Goal: Task Accomplishment & Management: Complete application form

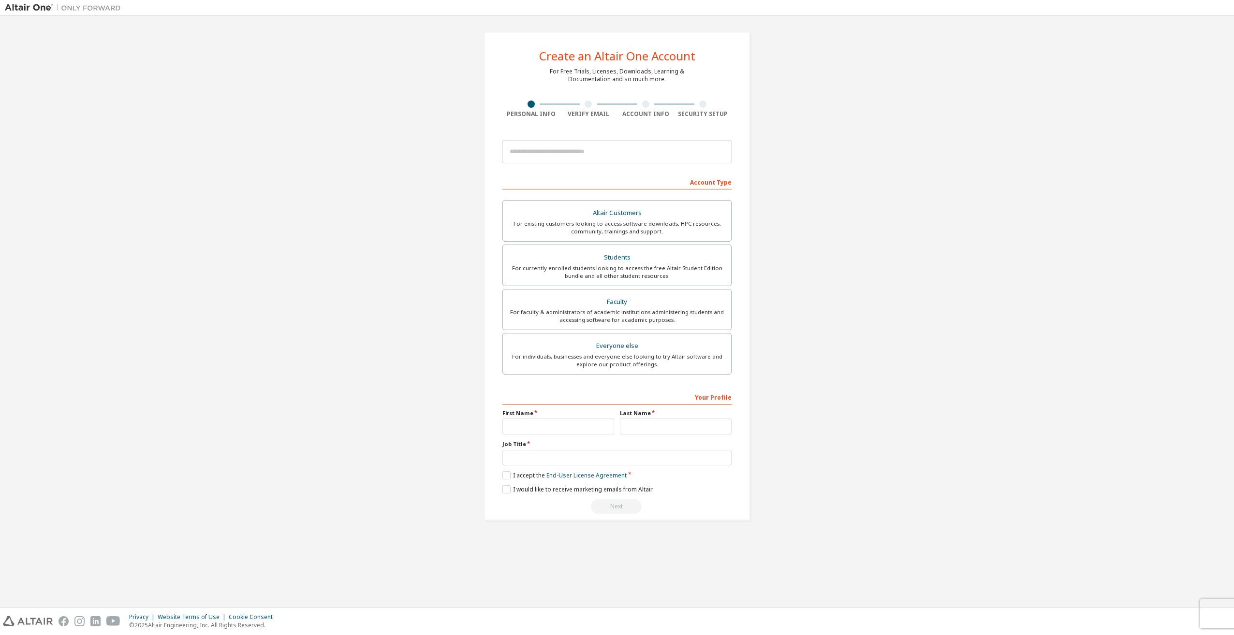
click at [820, 309] on div "Create an Altair One Account For Free Trials, Licenses, Downloads, Learning & D…" at bounding box center [617, 276] width 1224 height 512
click at [802, 299] on div "Create an Altair One Account For Free Trials, Licenses, Downloads, Learning & D…" at bounding box center [617, 276] width 1224 height 512
click at [634, 270] on div "For currently enrolled students looking to access the free Altair Student Editi…" at bounding box center [617, 271] width 217 height 15
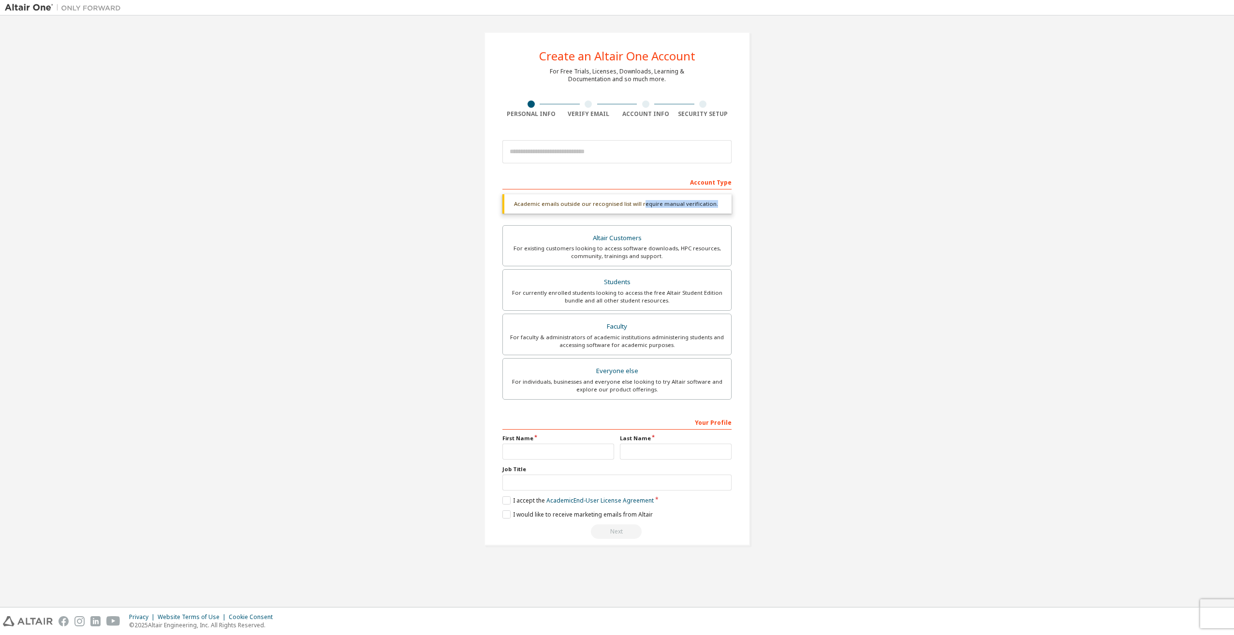
drag, startPoint x: 642, startPoint y: 203, endPoint x: 718, endPoint y: 206, distance: 75.5
click at [718, 206] on div "Academic emails outside our recognised list will require manual verification." at bounding box center [616, 203] width 229 height 19
drag, startPoint x: 689, startPoint y: 206, endPoint x: 557, endPoint y: 210, distance: 131.6
click at [557, 210] on div "Academic emails outside our recognised list will require manual verification." at bounding box center [616, 203] width 229 height 19
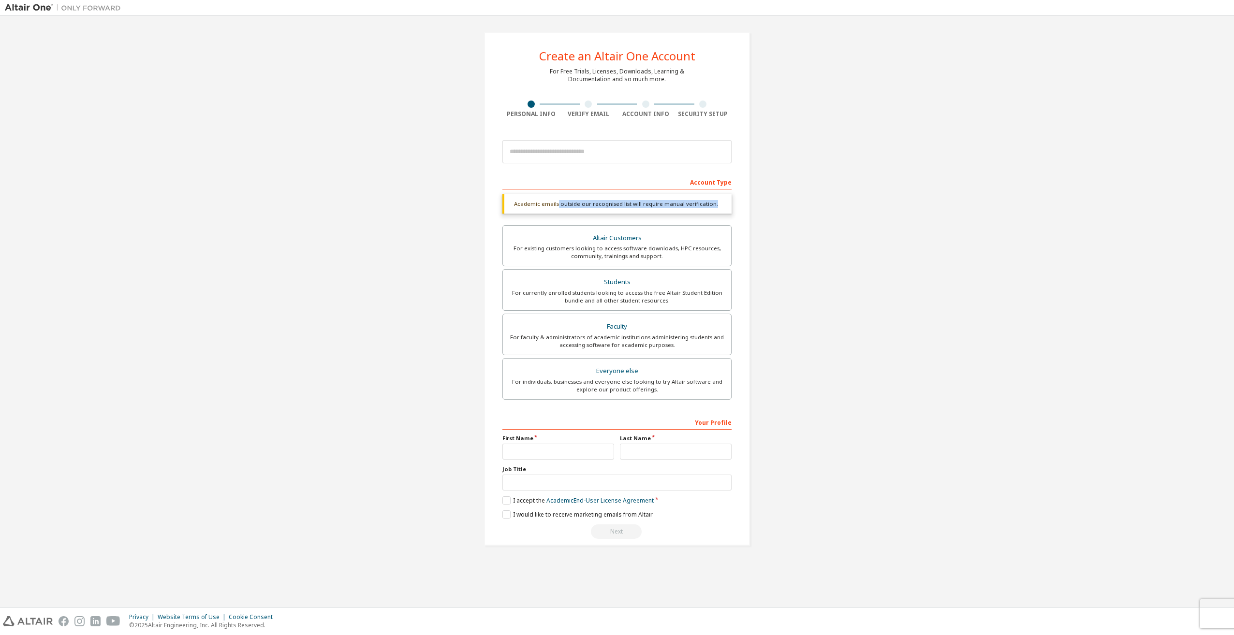
click at [557, 210] on div "Academic emails outside our recognised list will require manual verification." at bounding box center [616, 203] width 229 height 19
click at [589, 157] on input "email" at bounding box center [616, 151] width 229 height 23
click at [902, 152] on div "Create an Altair One Account For Free Trials, Licenses, Downloads, Learning & D…" at bounding box center [617, 288] width 1224 height 537
click at [676, 487] on input "text" at bounding box center [616, 483] width 229 height 16
click at [858, 391] on div "Create an Altair One Account For Free Trials, Licenses, Downloads, Learning & D…" at bounding box center [617, 288] width 1224 height 537
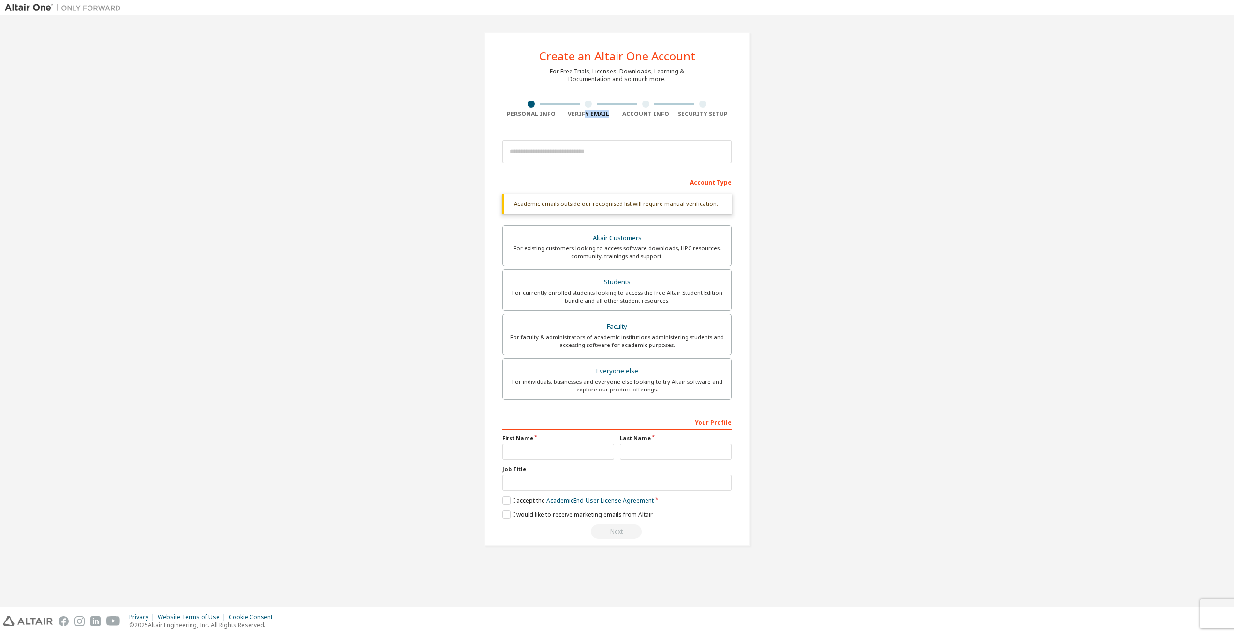
drag, startPoint x: 587, startPoint y: 116, endPoint x: 611, endPoint y: 121, distance: 25.2
click at [611, 121] on div "Create an Altair One Account For Free Trials, Licenses, Downloads, Learning & D…" at bounding box center [617, 289] width 266 height 514
drag, startPoint x: 568, startPoint y: 114, endPoint x: 609, endPoint y: 117, distance: 41.2
click at [609, 117] on div "Verify Email" at bounding box center [589, 114] width 58 height 8
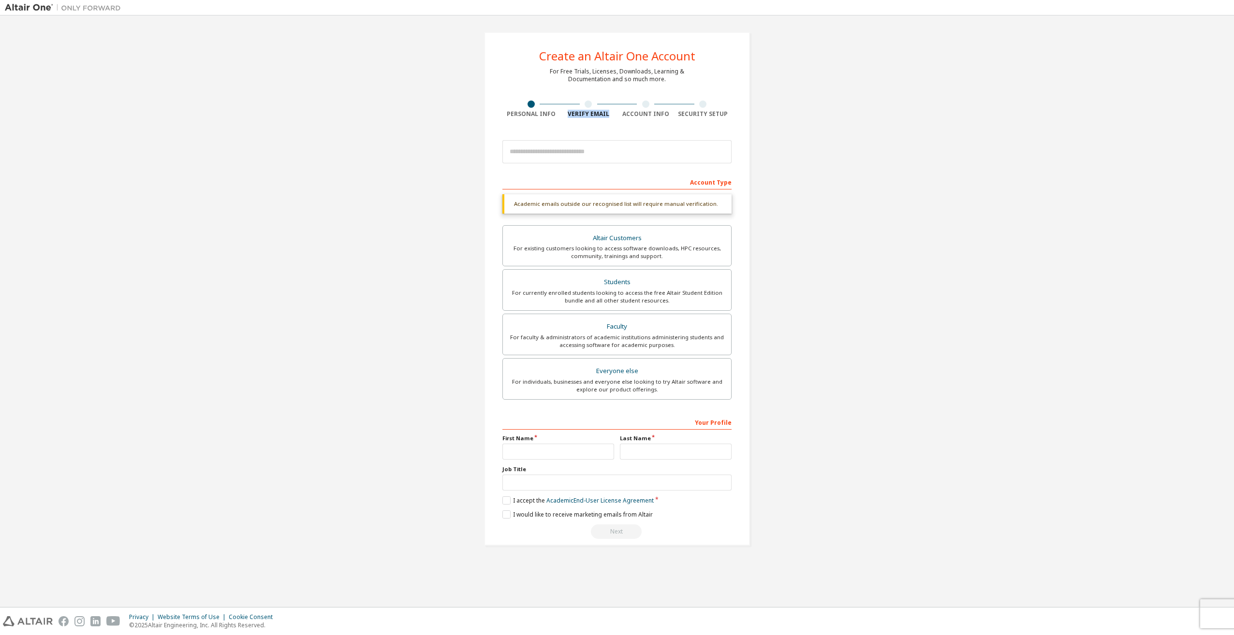
click at [609, 117] on div "Verify Email" at bounding box center [589, 114] width 58 height 8
drag, startPoint x: 622, startPoint y: 113, endPoint x: 678, endPoint y: 114, distance: 56.6
click at [678, 114] on div "Personal Info Verify Email Account Info Security Setup" at bounding box center [616, 109] width 229 height 17
click at [678, 114] on div "Security Setup" at bounding box center [704, 114] width 58 height 8
drag, startPoint x: 683, startPoint y: 117, endPoint x: 743, endPoint y: 115, distance: 60.0
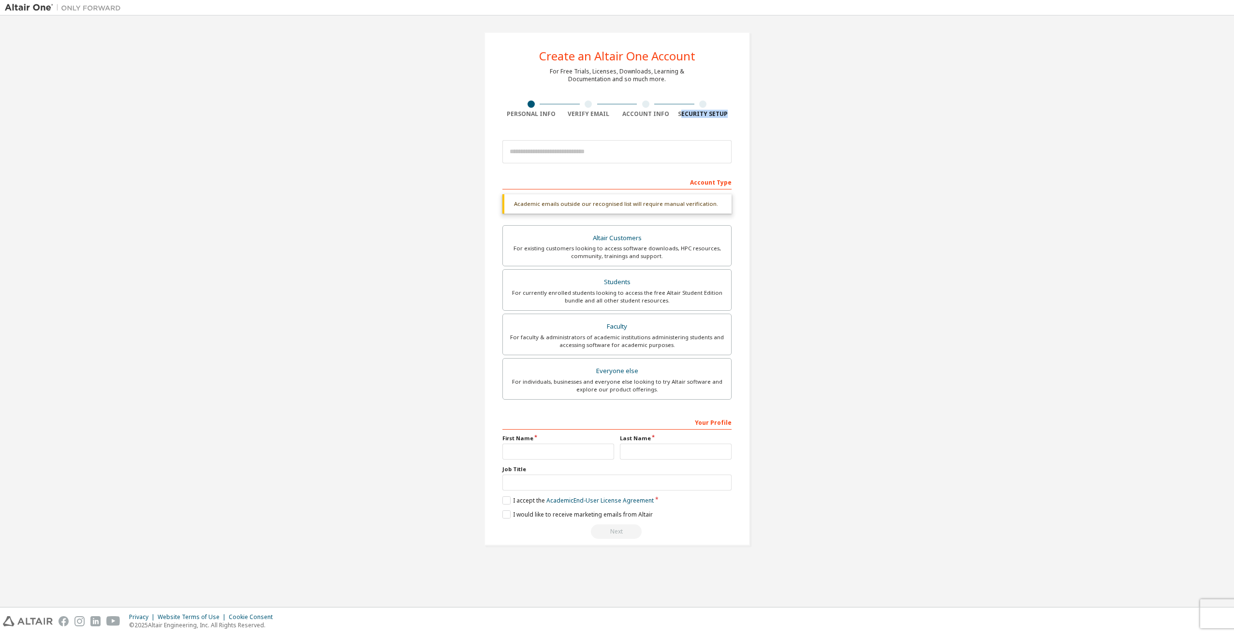
click at [743, 115] on div "Create an Altair One Account For Free Trials, Licenses, Downloads, Learning & D…" at bounding box center [617, 289] width 266 height 514
drag, startPoint x: 540, startPoint y: 54, endPoint x: 685, endPoint y: 86, distance: 148.9
click at [685, 86] on div "Create an Altair One Account For Free Trials, Licenses, Downloads, Learning & D…" at bounding box center [617, 289] width 266 height 514
click at [685, 87] on div "Create an Altair One Account For Free Trials, Licenses, Downloads, Learning & D…" at bounding box center [617, 289] width 266 height 514
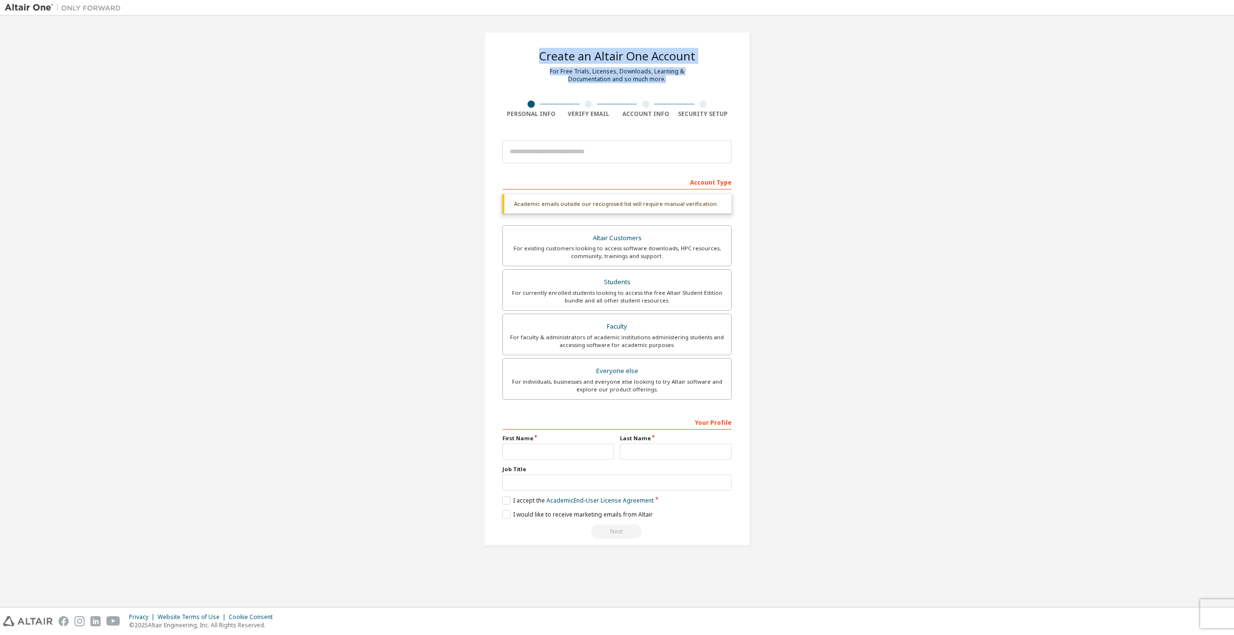
drag, startPoint x: 678, startPoint y: 83, endPoint x: 539, endPoint y: 59, distance: 141.2
click at [539, 59] on div "Create an Altair One Account For Free Trials, Licenses, Downloads, Learning & D…" at bounding box center [617, 289] width 266 height 514
click at [539, 59] on div "Create an Altair One Account" at bounding box center [617, 56] width 156 height 12
drag, startPoint x: 538, startPoint y: 59, endPoint x: 663, endPoint y: 84, distance: 127.7
click at [663, 84] on div "Create an Altair One Account For Free Trials, Licenses, Downloads, Learning & D…" at bounding box center [617, 289] width 266 height 514
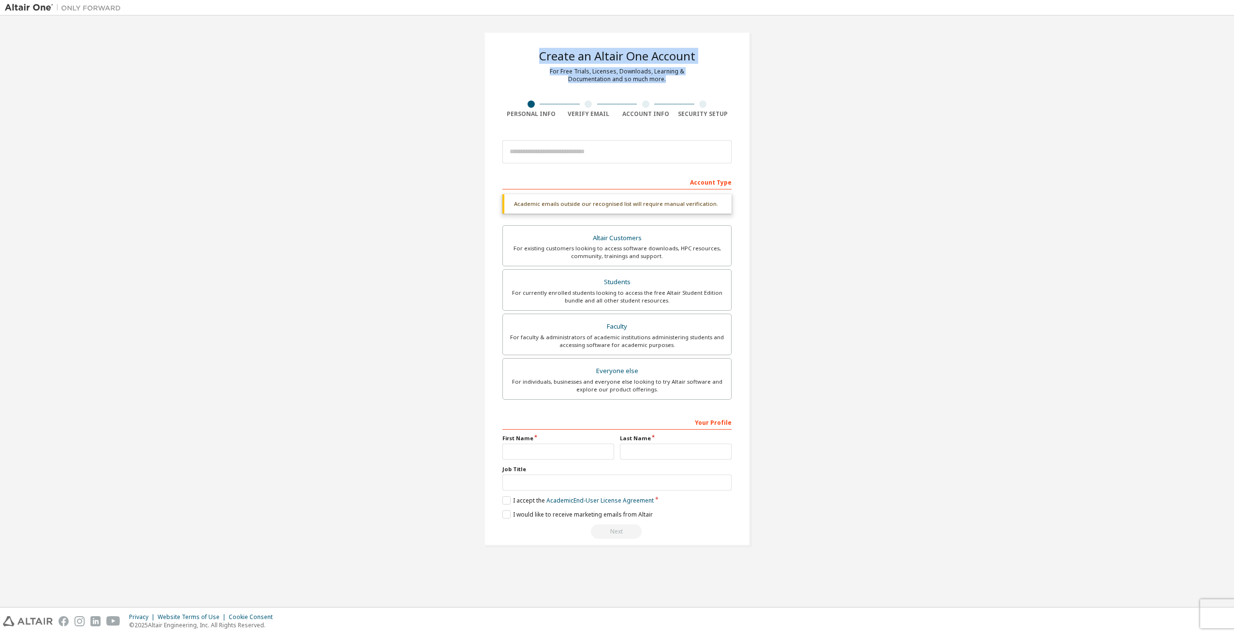
click at [663, 85] on div "Create an Altair One Account For Free Trials, Licenses, Downloads, Learning & D…" at bounding box center [617, 289] width 266 height 514
click at [644, 57] on div "Create an Altair One Account" at bounding box center [617, 56] width 156 height 12
click at [597, 50] on div "Create an Altair One Account" at bounding box center [617, 56] width 156 height 12
drag, startPoint x: 538, startPoint y: 57, endPoint x: 666, endPoint y: 83, distance: 130.7
click at [666, 83] on div "Create an Altair One Account For Free Trials, Licenses, Downloads, Learning & D…" at bounding box center [617, 289] width 266 height 514
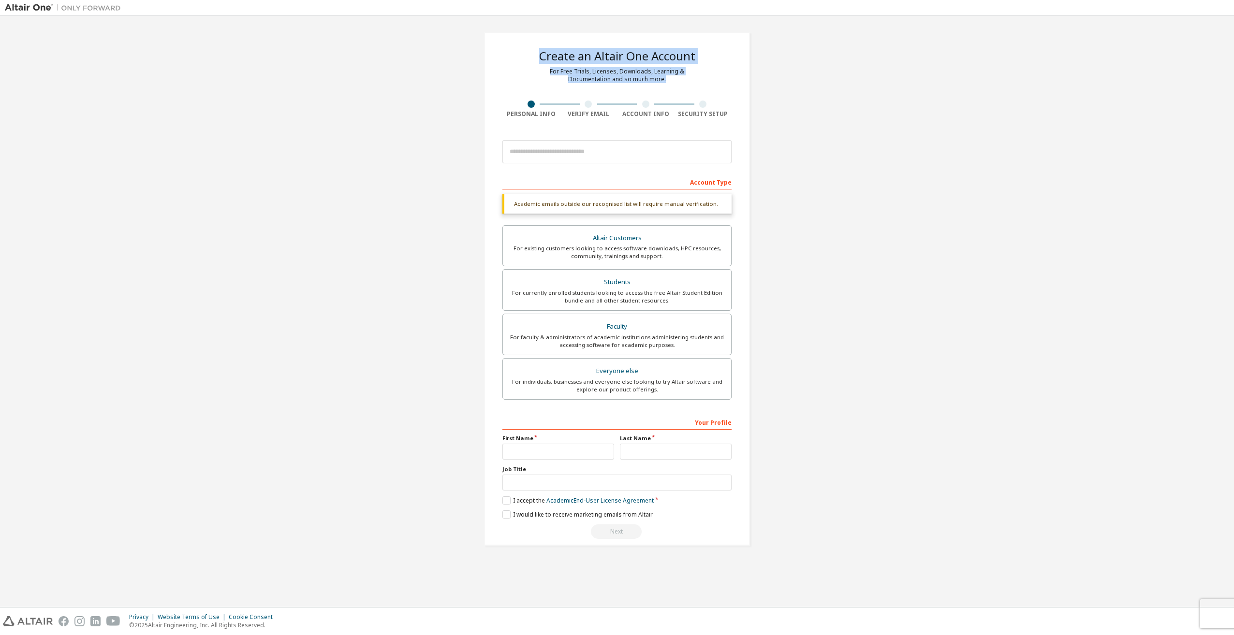
click at [666, 83] on div "For Free Trials, Licenses, Downloads, Learning & Documentation and so much more." at bounding box center [617, 75] width 134 height 15
drag, startPoint x: 661, startPoint y: 80, endPoint x: 541, endPoint y: 53, distance: 123.5
click at [541, 53] on div "Create an Altair One Account For Free Trials, Licenses, Downloads, Learning & D…" at bounding box center [617, 289] width 266 height 514
click at [540, 55] on div "Create an Altair One Account" at bounding box center [617, 56] width 156 height 12
drag, startPoint x: 539, startPoint y: 53, endPoint x: 666, endPoint y: 84, distance: 131.0
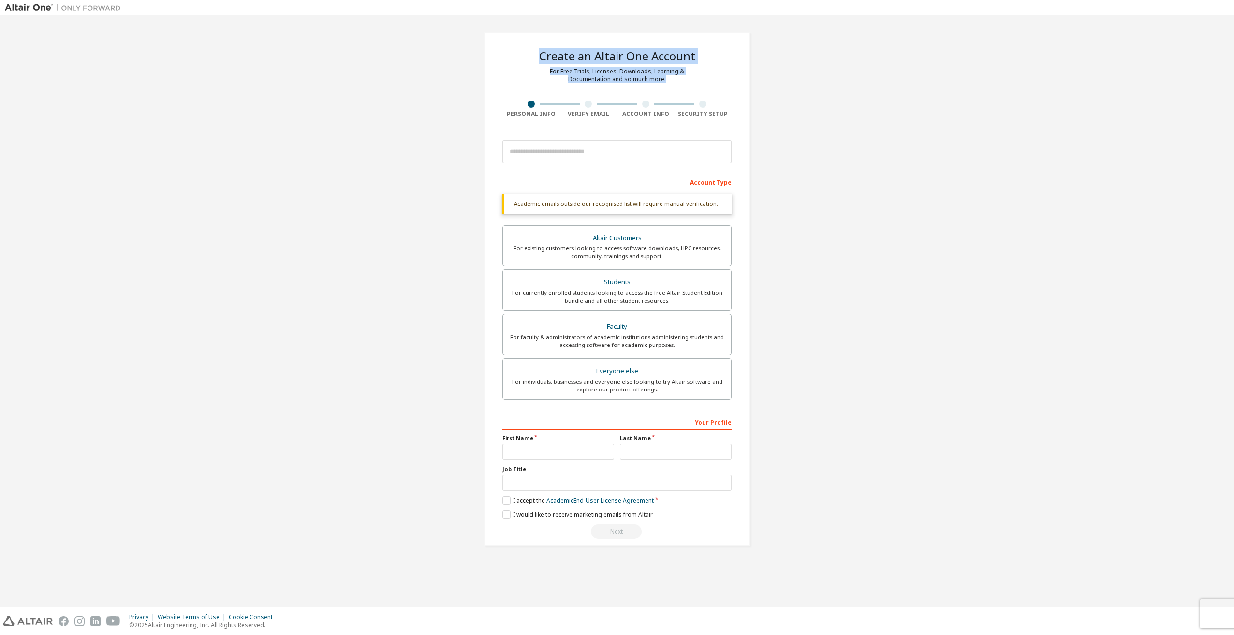
click at [666, 84] on div "Create an Altair One Account For Free Trials, Licenses, Downloads, Learning & D…" at bounding box center [617, 289] width 266 height 514
click at [235, 189] on div "Create an Altair One Account For Free Trials, Licenses, Downloads, Learning & D…" at bounding box center [617, 288] width 1224 height 537
click at [859, 347] on div "Create an Altair One Account For Free Trials, Licenses, Downloads, Learning & D…" at bounding box center [617, 288] width 1224 height 537
click at [442, 265] on div "Create an Altair One Account For Free Trials, Licenses, Downloads, Learning & D…" at bounding box center [617, 288] width 1224 height 537
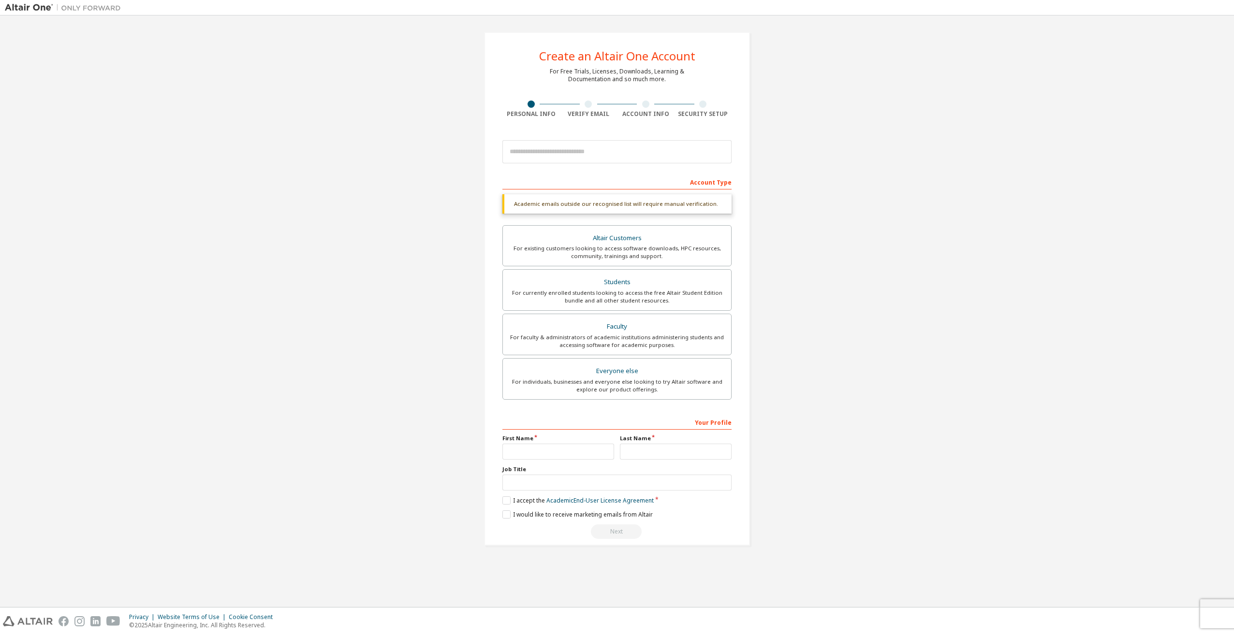
click at [877, 189] on div "Create an Altair One Account For Free Trials, Licenses, Downloads, Learning & D…" at bounding box center [617, 288] width 1224 height 537
click at [884, 215] on div "Create an Altair One Account For Free Trials, Licenses, Downloads, Learning & D…" at bounding box center [617, 288] width 1224 height 537
click at [697, 147] on input "email" at bounding box center [616, 151] width 229 height 23
click at [855, 162] on div "Create an Altair One Account For Free Trials, Licenses, Downloads, Learning & D…" at bounding box center [617, 288] width 1224 height 537
click at [847, 103] on div "Create an Altair One Account For Free Trials, Licenses, Downloads, Learning & D…" at bounding box center [617, 288] width 1224 height 537
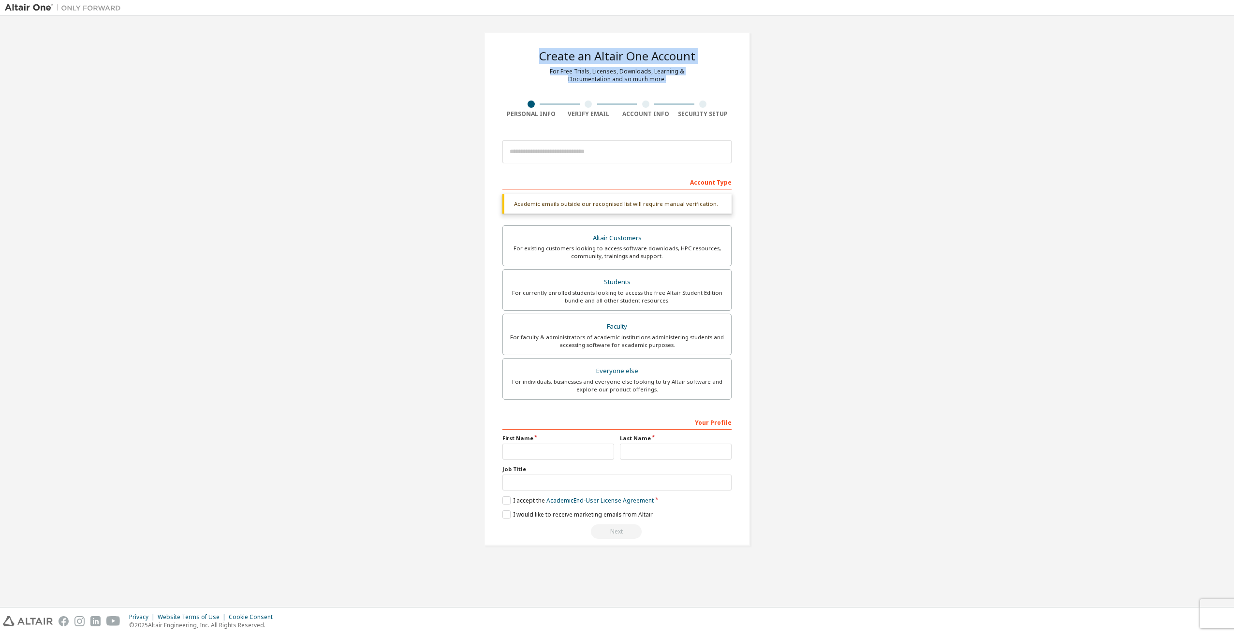
drag, startPoint x: 540, startPoint y: 53, endPoint x: 673, endPoint y: 83, distance: 135.7
click at [673, 83] on div "Create an Altair One Account For Free Trials, Licenses, Downloads, Learning & D…" at bounding box center [617, 289] width 266 height 514
click at [673, 82] on div "For Free Trials, Licenses, Downloads, Learning & Documentation and so much more." at bounding box center [617, 75] width 134 height 15
drag, startPoint x: 653, startPoint y: 78, endPoint x: 541, endPoint y: 57, distance: 114.3
click at [541, 57] on div "Create an Altair One Account For Free Trials, Licenses, Downloads, Learning & D…" at bounding box center [617, 289] width 266 height 514
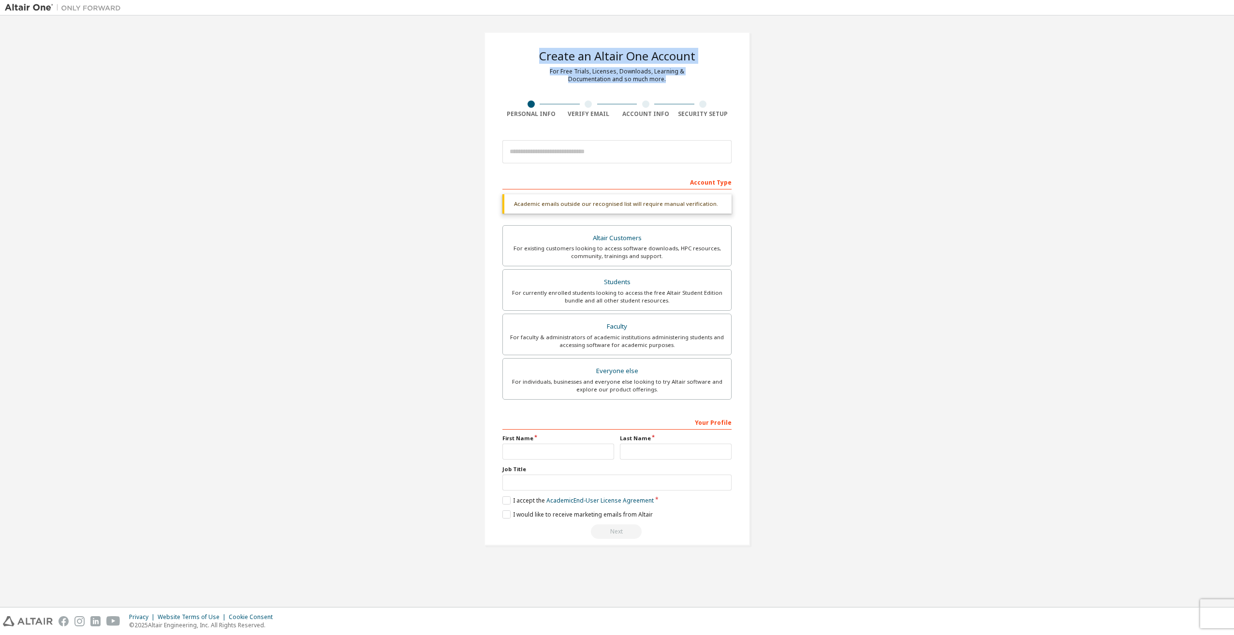
click at [541, 57] on div "Create an Altair One Account" at bounding box center [617, 56] width 156 height 12
drag, startPoint x: 541, startPoint y: 57, endPoint x: 670, endPoint y: 81, distance: 131.4
click at [670, 81] on div "Create an Altair One Account For Free Trials, Licenses, Downloads, Learning & D…" at bounding box center [617, 289] width 266 height 514
click at [670, 81] on div "For Free Trials, Licenses, Downloads, Learning & Documentation and so much more." at bounding box center [617, 75] width 134 height 15
drag, startPoint x: 570, startPoint y: 113, endPoint x: 608, endPoint y: 116, distance: 38.3
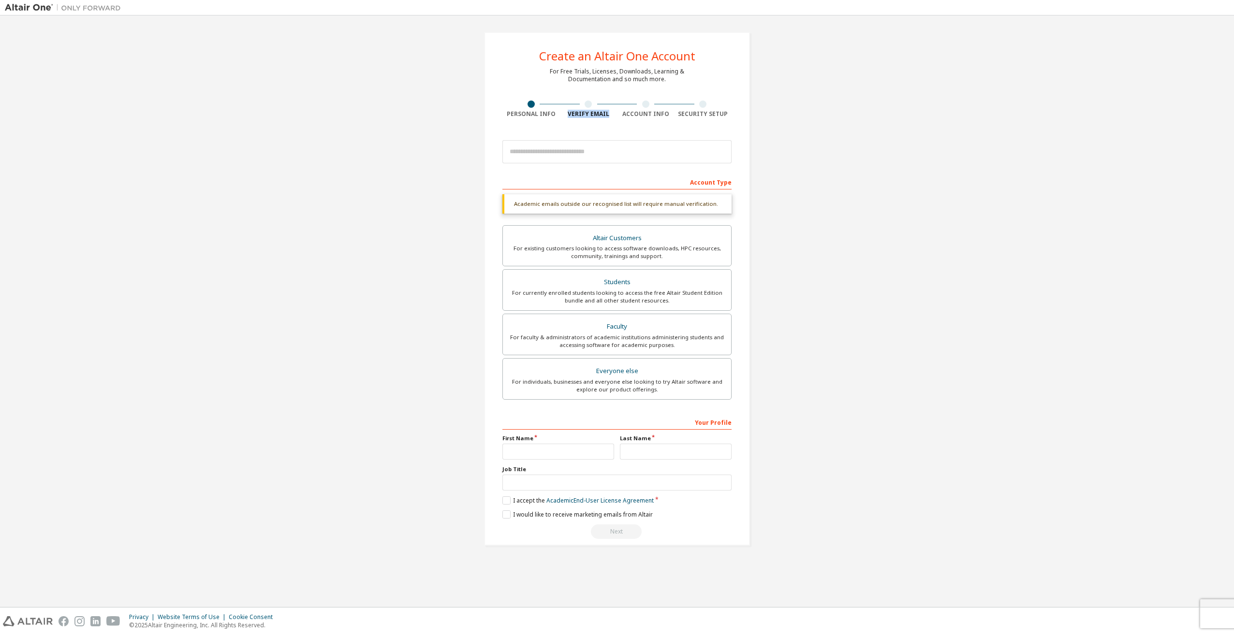
click at [608, 116] on div "Verify Email" at bounding box center [589, 114] width 58 height 8
drag, startPoint x: 599, startPoint y: 112, endPoint x: 566, endPoint y: 112, distance: 32.9
click at [566, 112] on div "Verify Email" at bounding box center [589, 114] width 58 height 8
click at [565, 112] on div "Verify Email" at bounding box center [589, 114] width 58 height 8
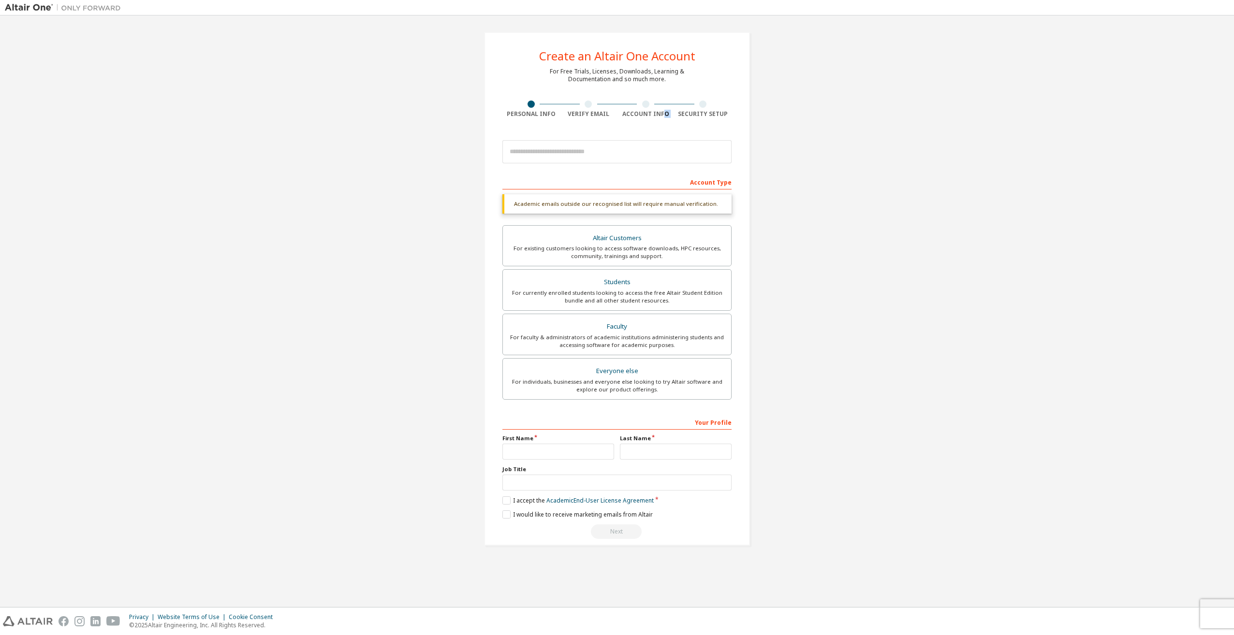
click at [680, 115] on div "Personal Info Verify Email Account Info Security Setup" at bounding box center [616, 109] width 229 height 17
click at [681, 116] on div "Security Setup" at bounding box center [704, 114] width 58 height 8
click at [751, 123] on div "Create an Altair One Account For Free Trials, Licenses, Downloads, Learning & D…" at bounding box center [616, 288] width 289 height 537
click at [807, 385] on div "Create an Altair One Account For Free Trials, Licenses, Downloads, Learning & D…" at bounding box center [617, 288] width 1224 height 537
drag, startPoint x: 807, startPoint y: 385, endPoint x: 870, endPoint y: 208, distance: 188.3
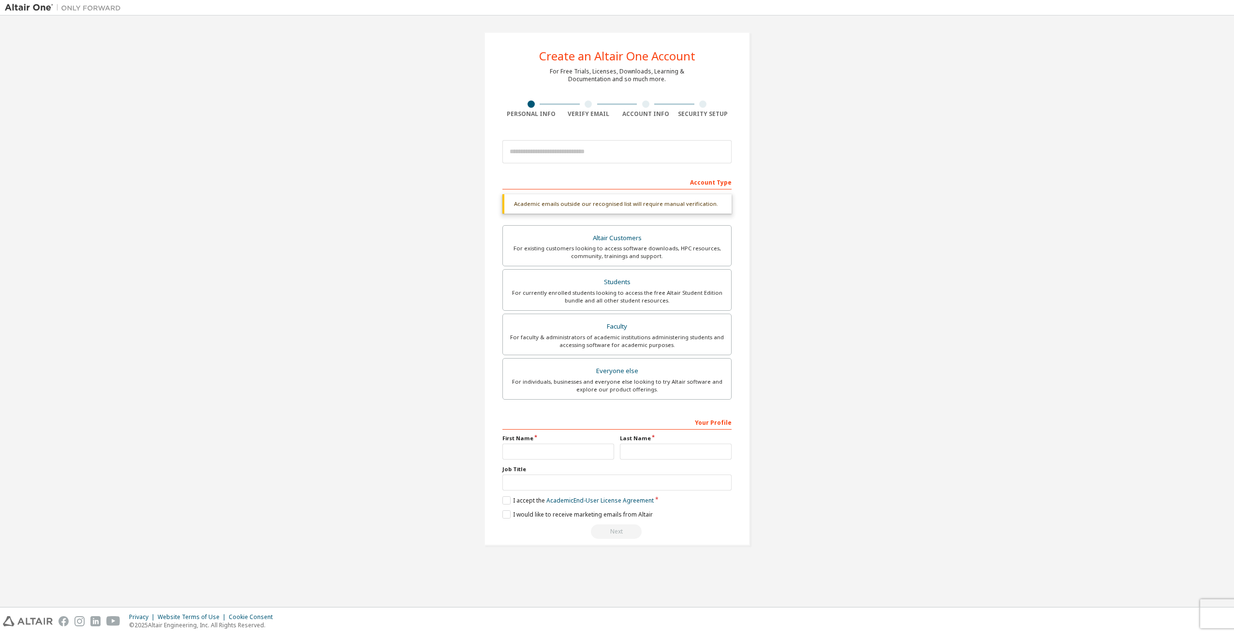
click at [870, 208] on div "Create an Altair One Account For Free Trials, Licenses, Downloads, Learning & D…" at bounding box center [617, 288] width 1224 height 537
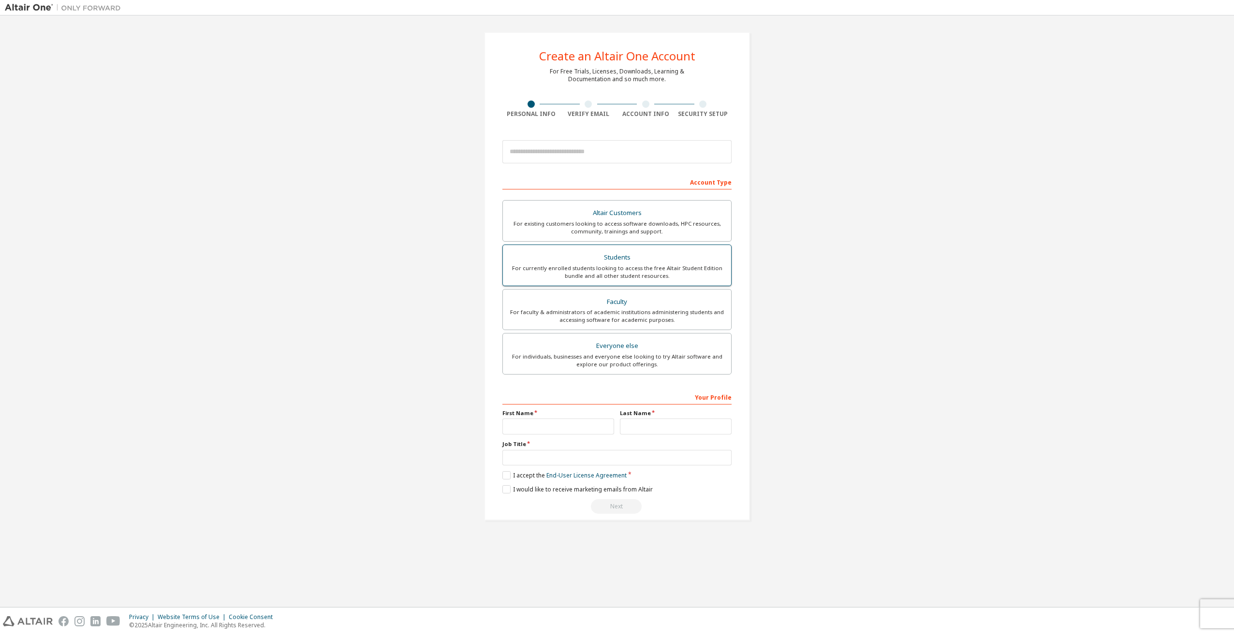
click at [599, 261] on div "Students" at bounding box center [617, 258] width 217 height 14
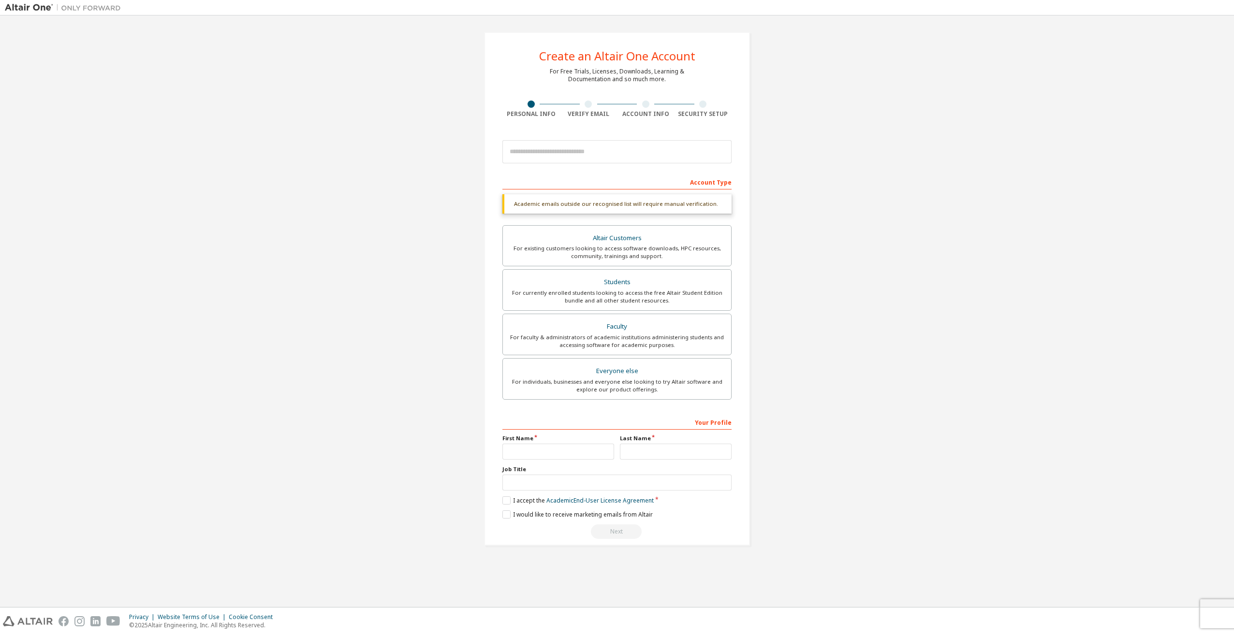
click at [849, 197] on div "Create an Altair One Account For Free Trials, Licenses, Downloads, Learning & D…" at bounding box center [617, 288] width 1224 height 537
click at [612, 479] on input "text" at bounding box center [616, 483] width 229 height 16
click at [334, 353] on div "Create an Altair One Account For Free Trials, Licenses, Downloads, Learning & D…" at bounding box center [617, 288] width 1224 height 537
click at [856, 362] on div "Create an Altair One Account For Free Trials, Licenses, Downloads, Learning & D…" at bounding box center [617, 288] width 1224 height 537
